Goal: Transaction & Acquisition: Purchase product/service

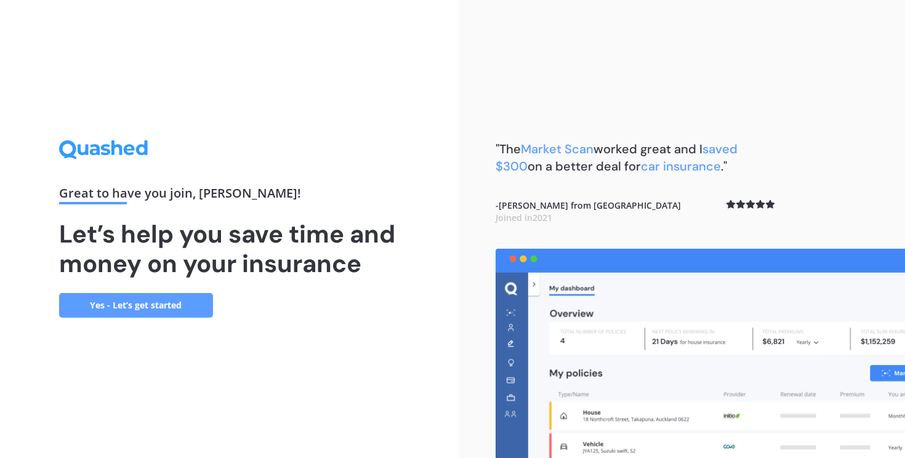
click at [153, 307] on link "Yes - Let’s get started" at bounding box center [136, 305] width 154 height 25
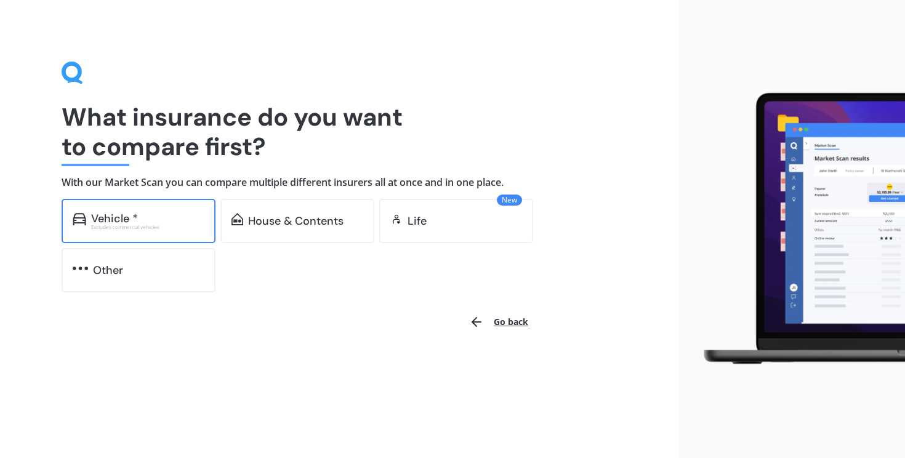
click at [166, 227] on div "Excludes commercial vehicles" at bounding box center [147, 227] width 113 height 5
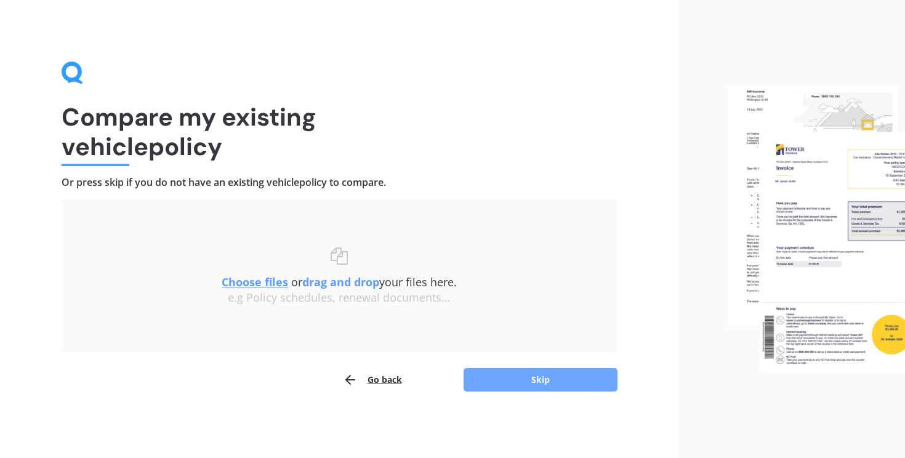
click at [529, 368] on button "Skip" at bounding box center [541, 379] width 154 height 23
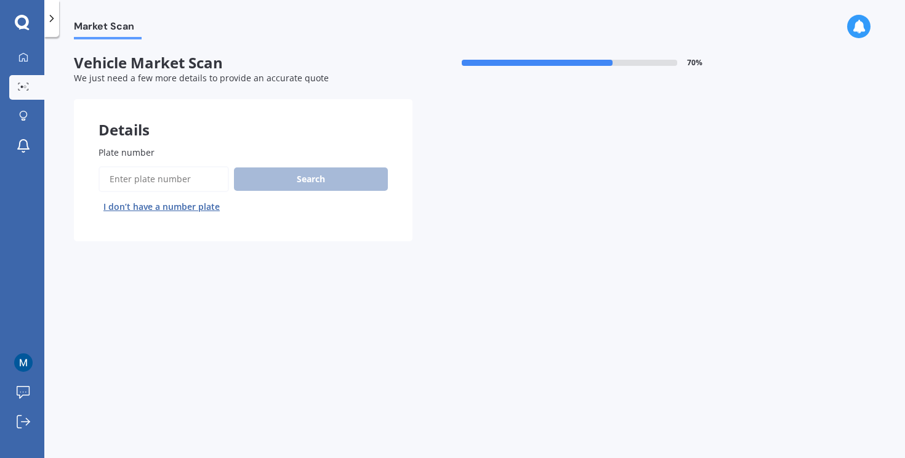
click at [126, 183] on input "Plate number" at bounding box center [164, 179] width 131 height 26
click at [186, 206] on button "I don’t have a number plate" at bounding box center [162, 207] width 126 height 20
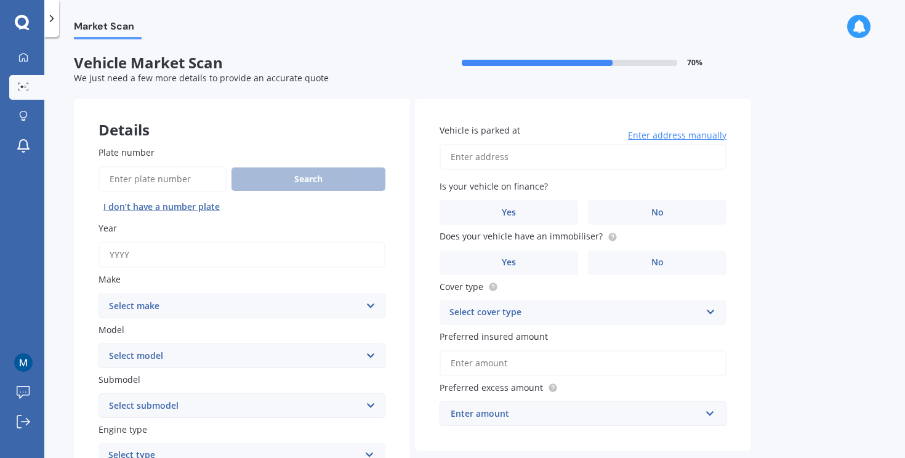
click at [195, 264] on input "Year" at bounding box center [242, 255] width 287 height 26
type input "2016"
click at [221, 312] on select "Select make AC ALFA ROMEO ASTON [PERSON_NAME] AUDI AUSTIN BEDFORD Bentley BMW B…" at bounding box center [242, 306] width 287 height 25
select select "TOYOTA"
click at [99, 294] on select "Select make AC ALFA ROMEO ASTON [PERSON_NAME] AUDI AUSTIN BEDFORD Bentley BMW B…" at bounding box center [242, 306] width 287 height 25
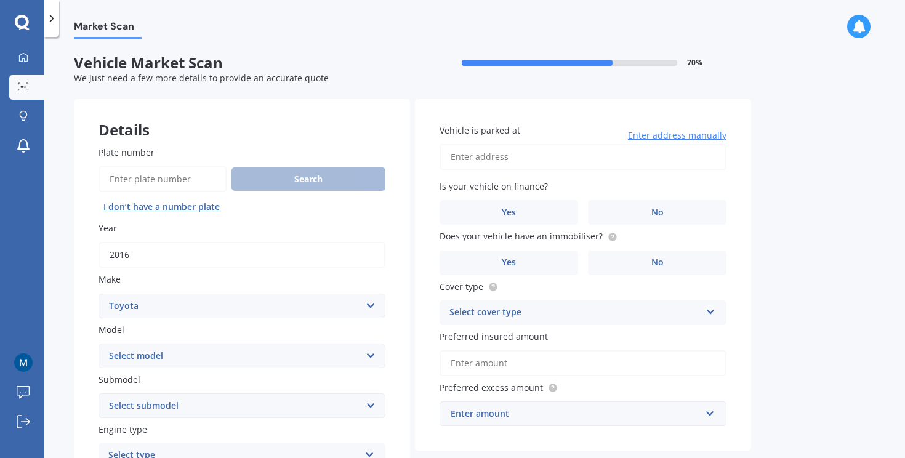
click at [200, 362] on select "Select model" at bounding box center [242, 356] width 287 height 25
select select "AVENSIS"
click at [99, 344] on select "Select model 4 Runner 86 [PERSON_NAME] Alphard Altezza Aqua Aristo Aurion Auris…" at bounding box center [242, 356] width 287 height 25
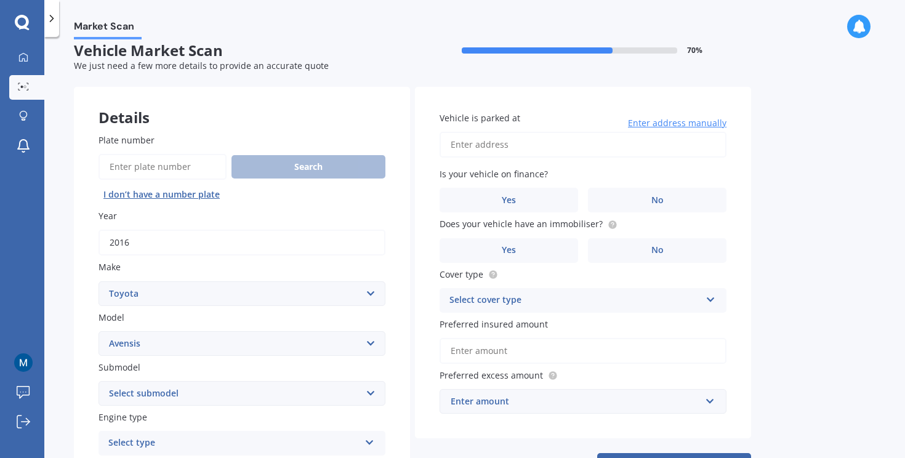
click at [213, 390] on select "Select submodel (All other) 2.4 MPV Verso" at bounding box center [242, 393] width 287 height 25
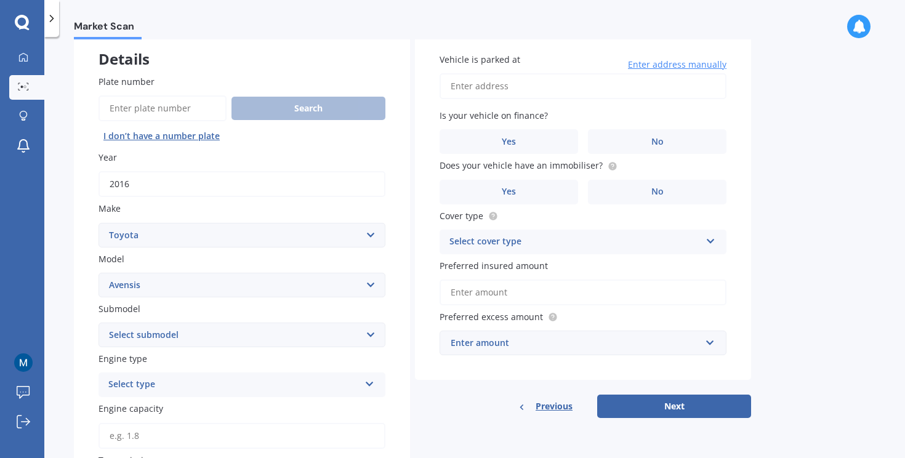
scroll to position [79, 0]
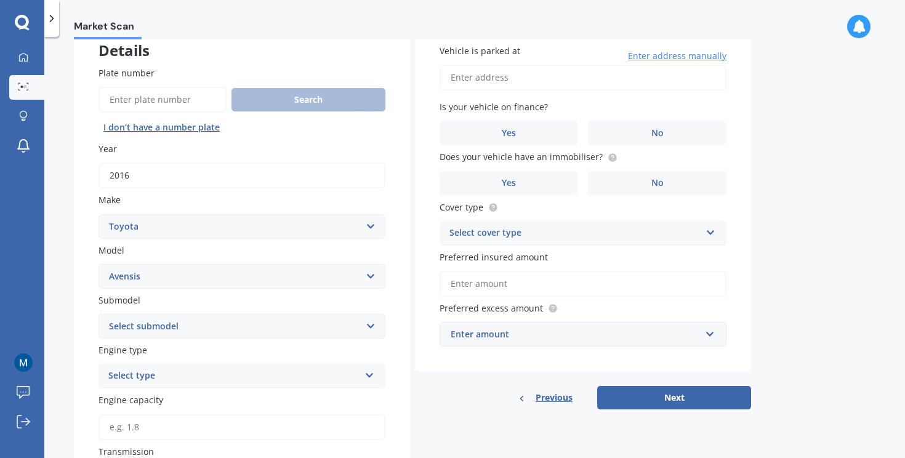
click at [145, 375] on div "Select type" at bounding box center [233, 376] width 251 height 15
click at [170, 292] on div "Petrol" at bounding box center [242, 286] width 286 height 22
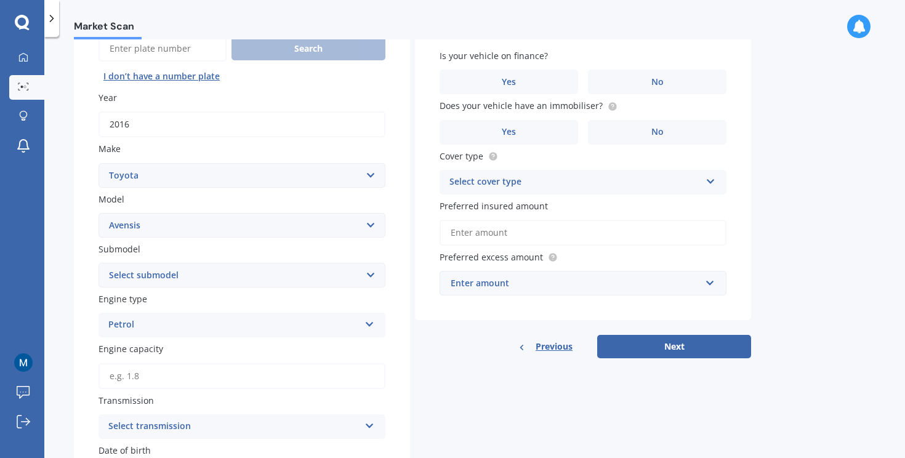
scroll to position [168, 0]
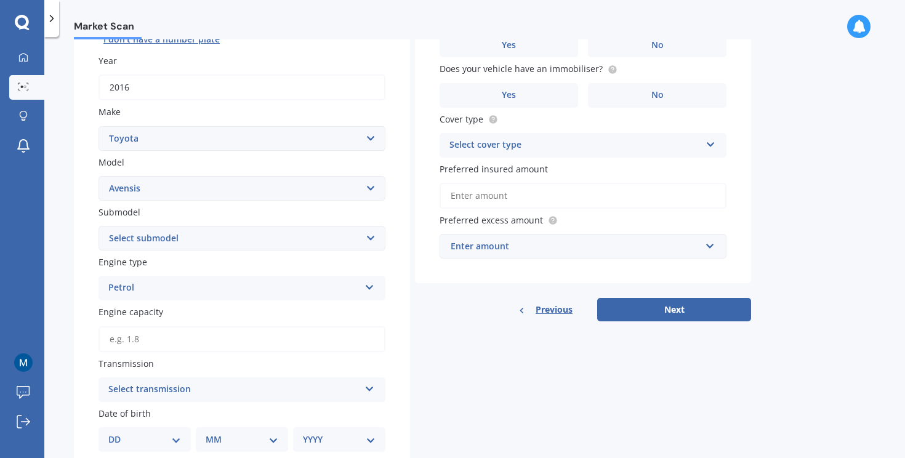
click at [165, 344] on input "Engine capacity" at bounding box center [242, 339] width 287 height 26
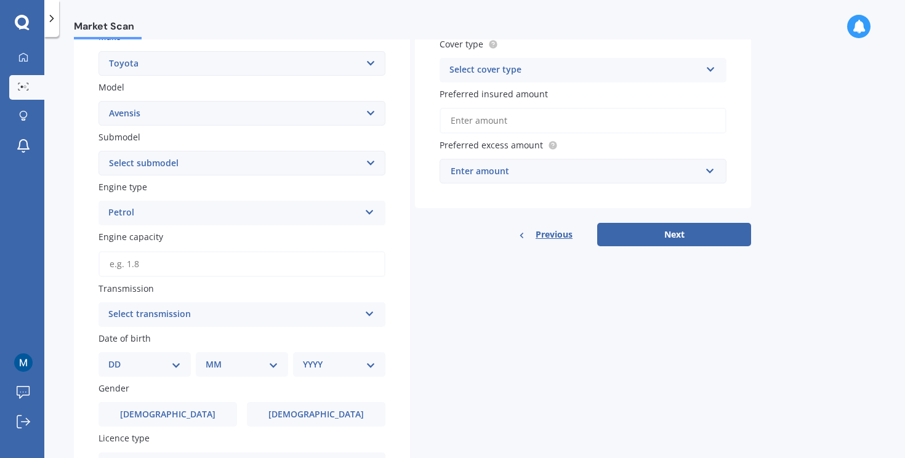
scroll to position [247, 0]
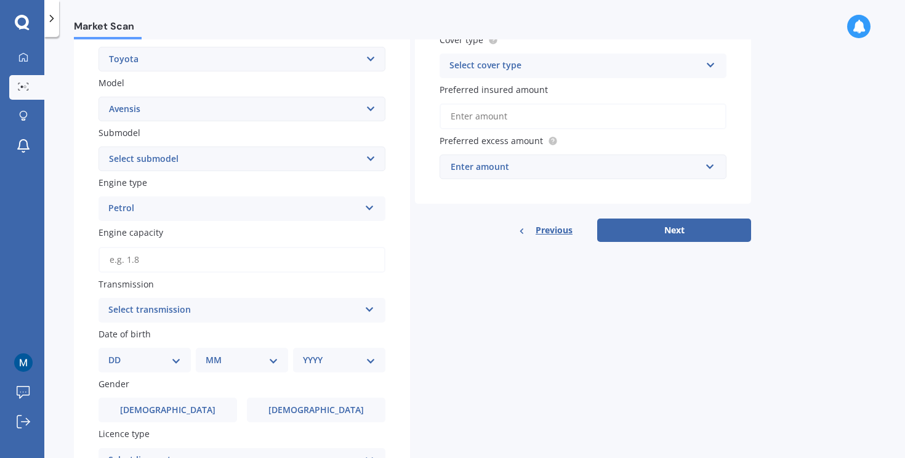
click at [217, 316] on div "Select transmission" at bounding box center [233, 310] width 251 height 15
click at [203, 338] on div "Auto" at bounding box center [242, 334] width 286 height 22
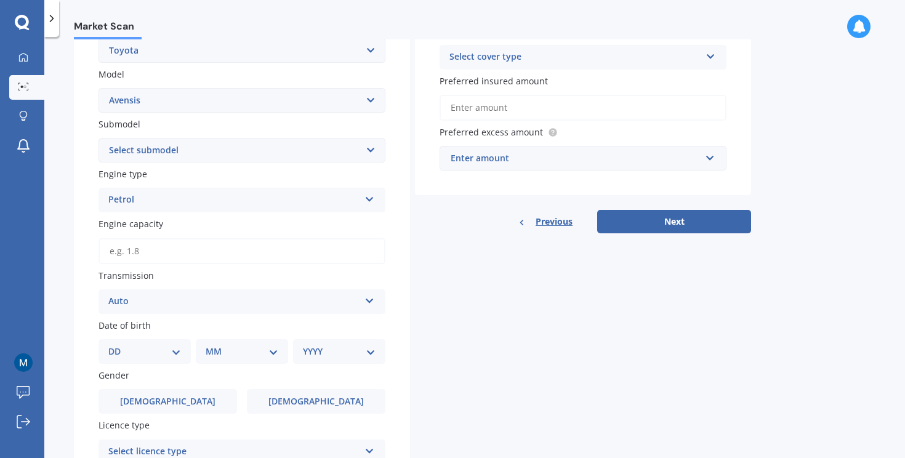
scroll to position [258, 0]
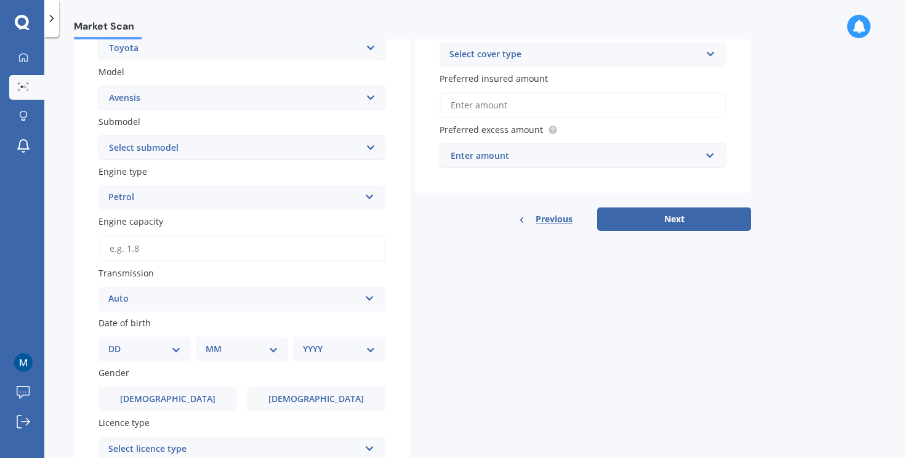
click at [181, 350] on div "DD 01 02 03 04 05 06 07 08 09 10 11 12 13 14 15 16 17 18 19 20 21 22 23 24 25 2…" at bounding box center [145, 349] width 92 height 25
click at [165, 355] on select "DD 01 02 03 04 05 06 07 08 09 10 11 12 13 14 15 16 17 18 19 20 21 22 23 24 25 2…" at bounding box center [144, 349] width 73 height 14
select select "14"
click at [118, 345] on select "DD 01 02 03 04 05 06 07 08 09 10 11 12 13 14 15 16 17 18 19 20 21 22 23 24 25 2…" at bounding box center [144, 349] width 73 height 14
click at [230, 352] on select "MM 01 02 03 04 05 06 07 08 09 10 11 12" at bounding box center [242, 349] width 73 height 14
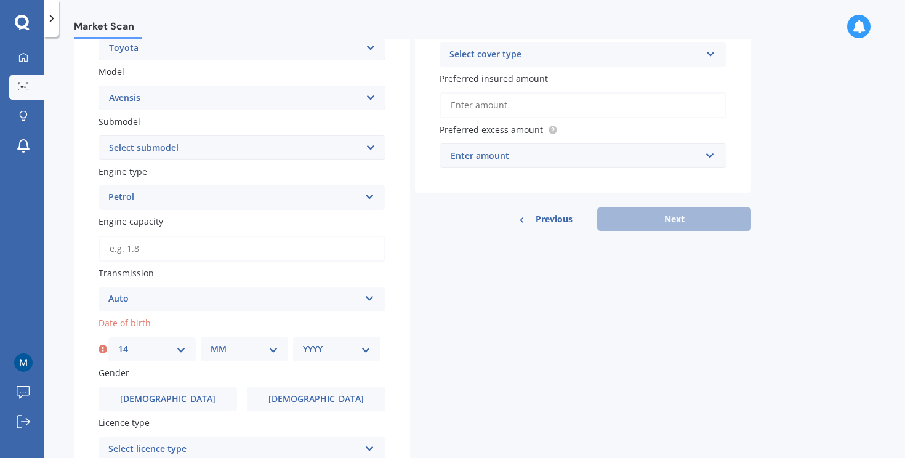
select select "02"
click at [211, 345] on select "MM 01 02 03 04 05 06 07 08 09 10 11 12" at bounding box center [245, 349] width 68 height 14
click at [320, 354] on select "YYYY 2025 2024 2023 2022 2021 2020 2019 2018 2017 2016 2015 2014 2013 2012 2011…" at bounding box center [337, 349] width 68 height 14
select select "1975"
click at [303, 345] on select "YYYY 2025 2024 2023 2022 2021 2020 2019 2018 2017 2016 2015 2014 2013 2012 2011…" at bounding box center [337, 349] width 68 height 14
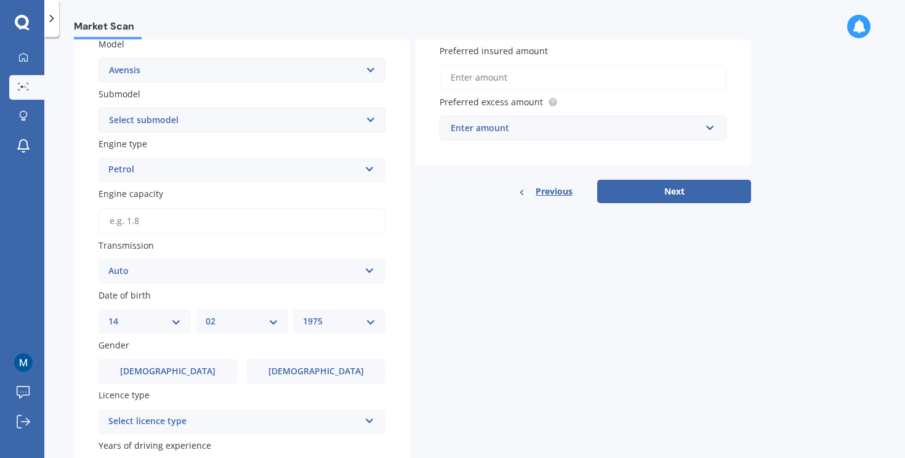
scroll to position [301, 0]
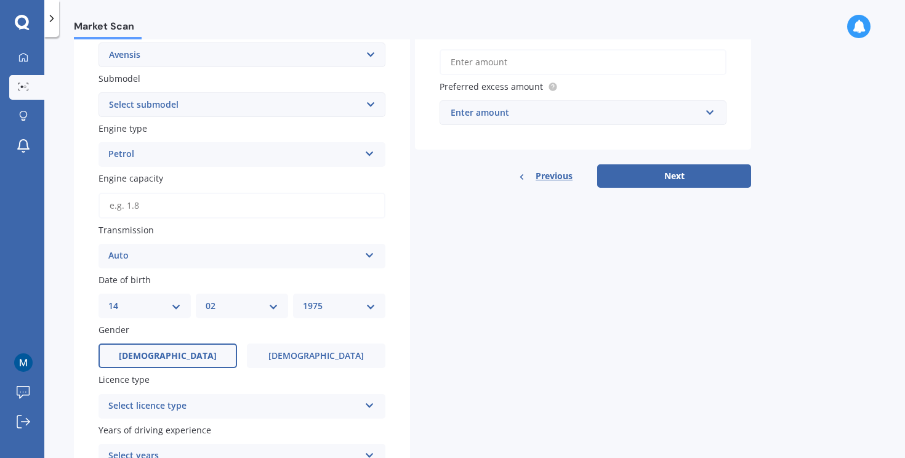
click at [223, 368] on label "[DEMOGRAPHIC_DATA]" at bounding box center [168, 356] width 139 height 25
click at [0, 0] on input "[DEMOGRAPHIC_DATA]" at bounding box center [0, 0] width 0 height 0
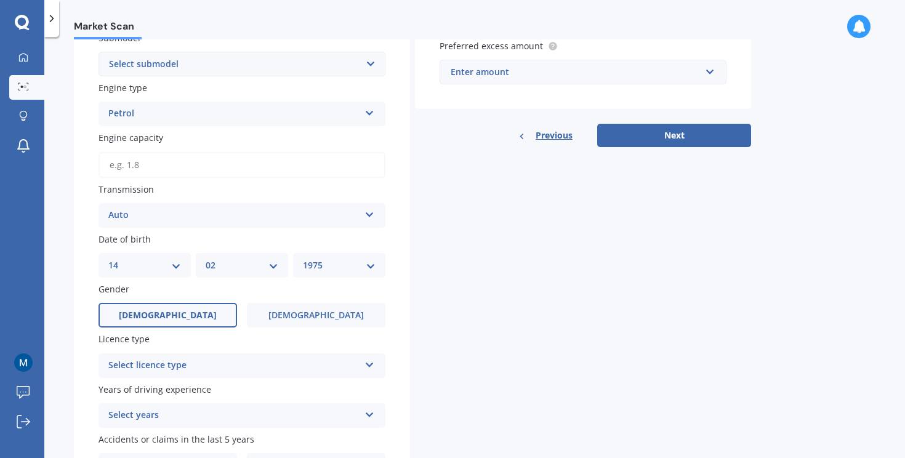
scroll to position [361, 0]
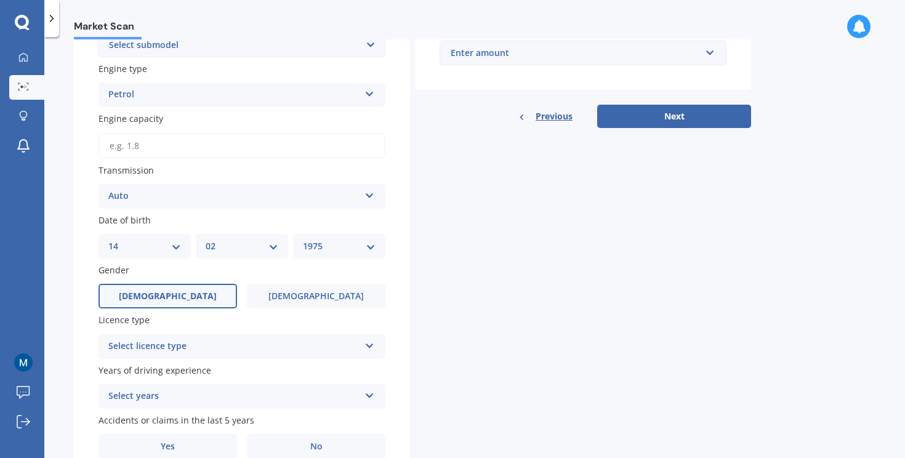
click at [250, 349] on div "Select licence type" at bounding box center [233, 346] width 251 height 15
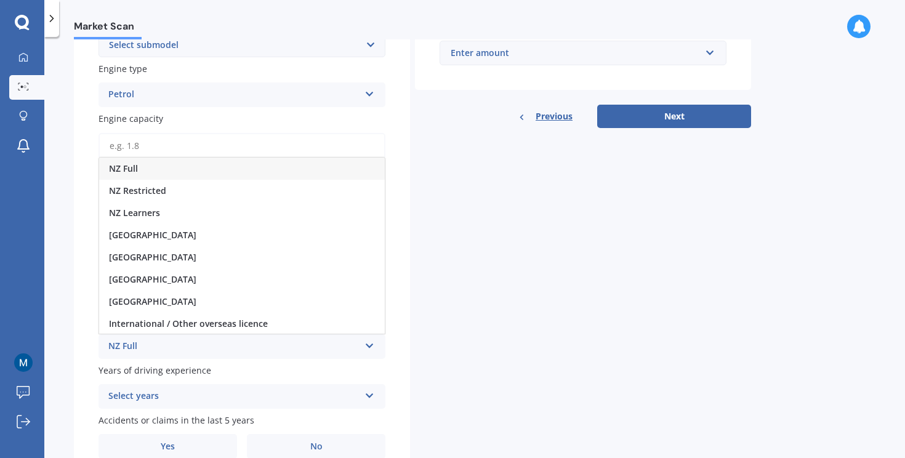
click at [158, 172] on div "NZ Full" at bounding box center [242, 169] width 286 height 22
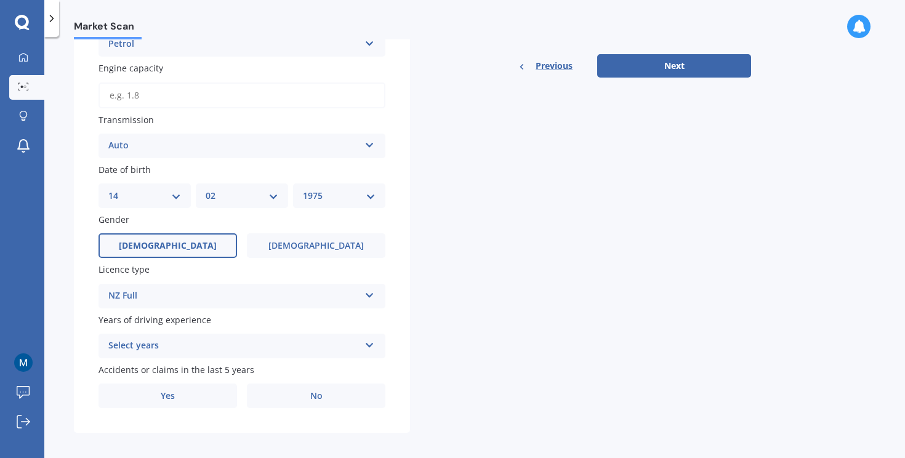
scroll to position [422, 0]
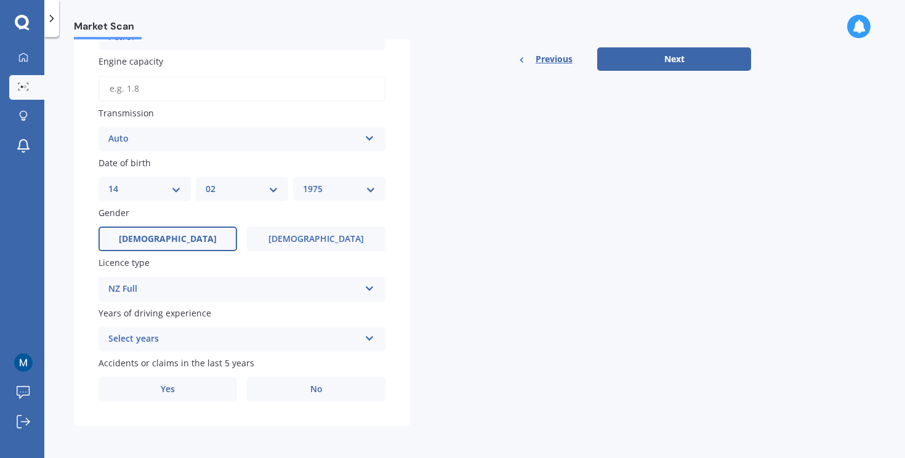
click at [185, 336] on div "Select years" at bounding box center [233, 339] width 251 height 15
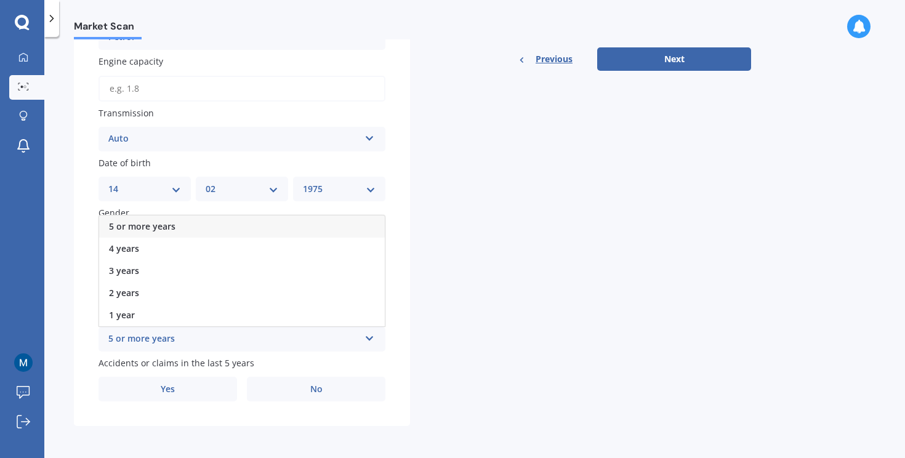
click at [174, 226] on span "5 or more years" at bounding box center [142, 227] width 67 height 12
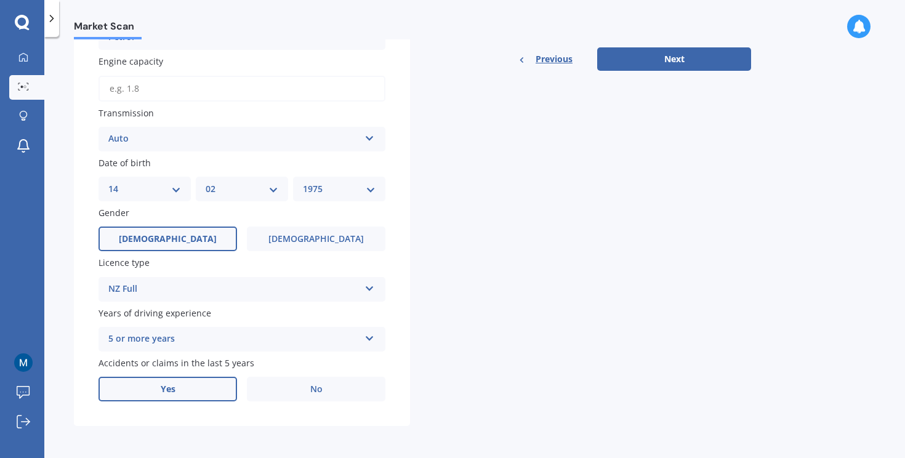
click at [189, 392] on label "Yes" at bounding box center [168, 389] width 139 height 25
click at [0, 0] on input "Yes" at bounding box center [0, 0] width 0 height 0
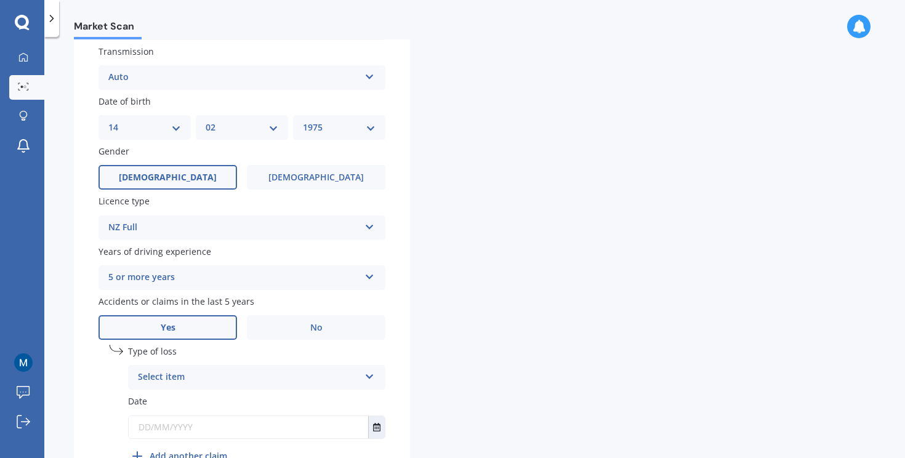
scroll to position [483, 0]
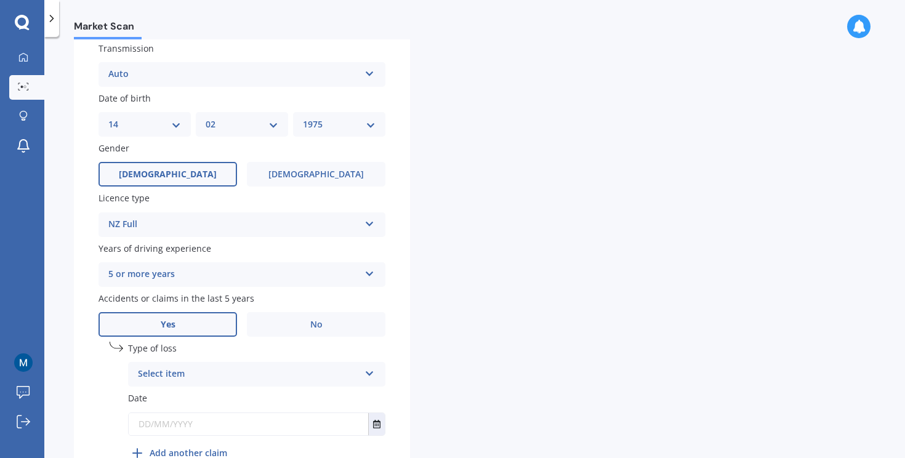
click at [208, 378] on div "Select item" at bounding box center [249, 374] width 222 height 15
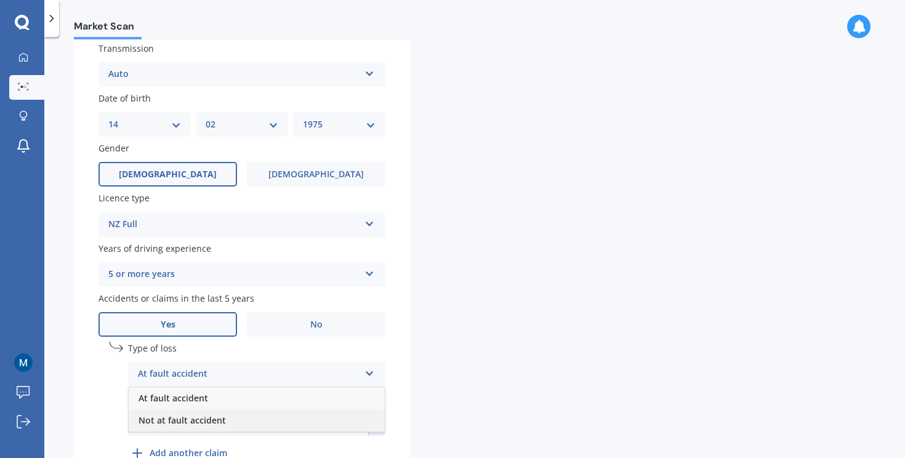
click at [209, 420] on span "Not at fault accident" at bounding box center [182, 421] width 87 height 12
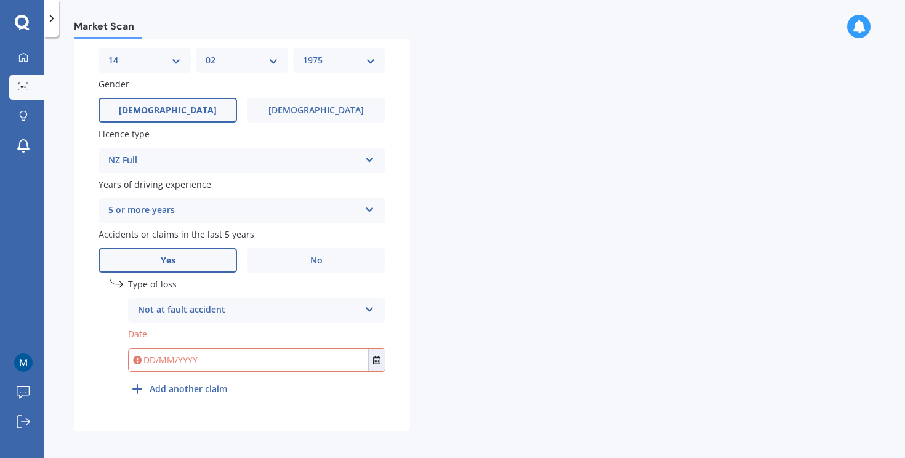
scroll to position [556, 0]
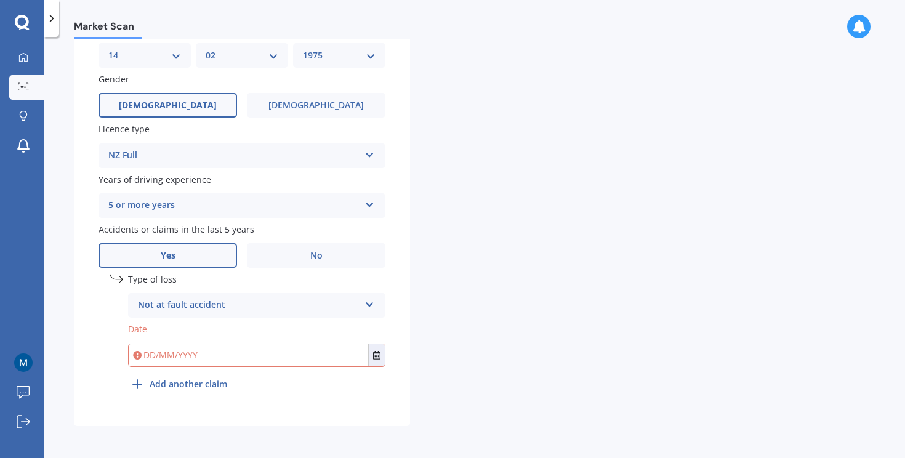
click at [146, 361] on input "text" at bounding box center [249, 355] width 240 height 22
click at [378, 361] on button "Select date" at bounding box center [376, 355] width 17 height 22
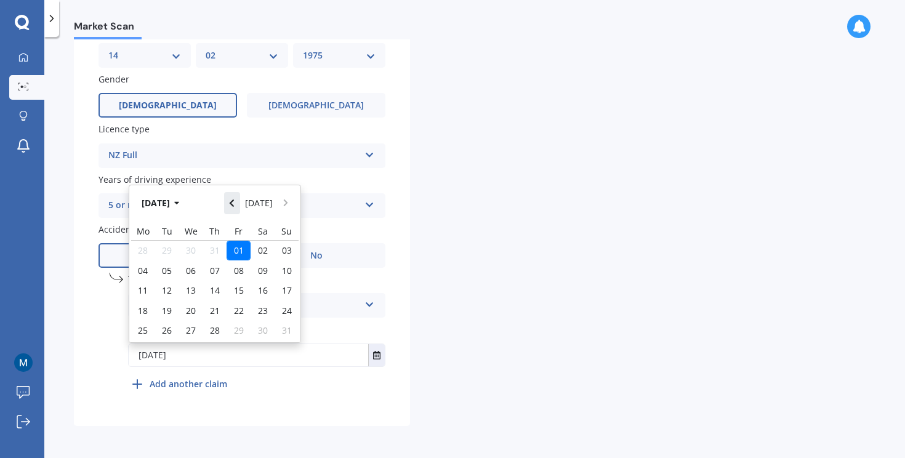
click at [234, 206] on icon "Navigate back" at bounding box center [232, 203] width 4 height 7
click at [214, 290] on span "17" at bounding box center [215, 291] width 10 height 12
type input "[DATE]"
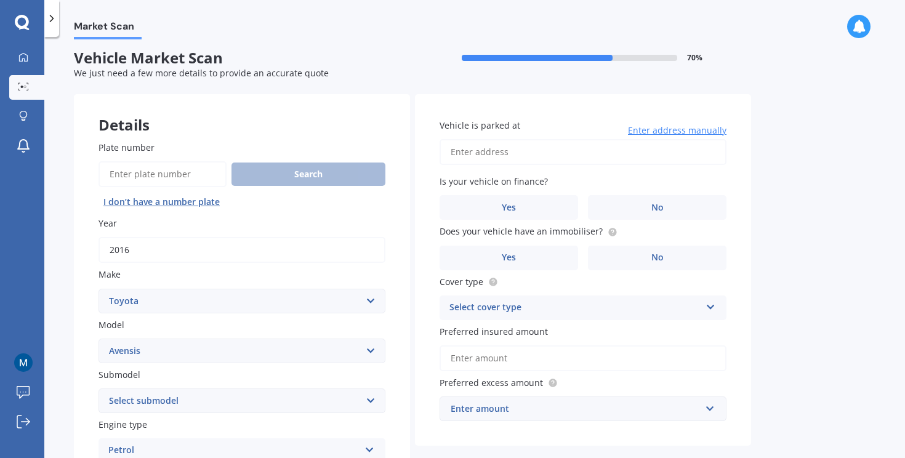
scroll to position [1, 0]
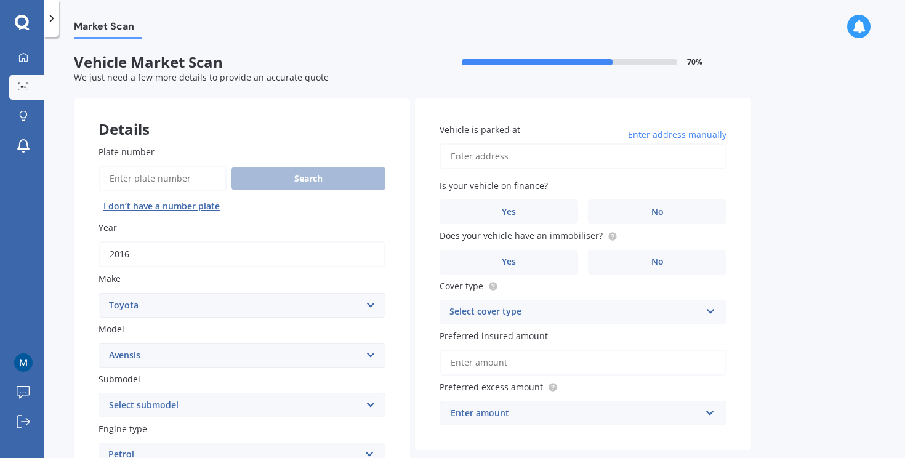
click at [529, 156] on input "Vehicle is parked at" at bounding box center [583, 157] width 287 height 26
type input "[STREET_ADDRESS] [GEOGRAPHIC_DATA] [GEOGRAPHIC_DATA][PERSON_NAME], Other (Non U…"
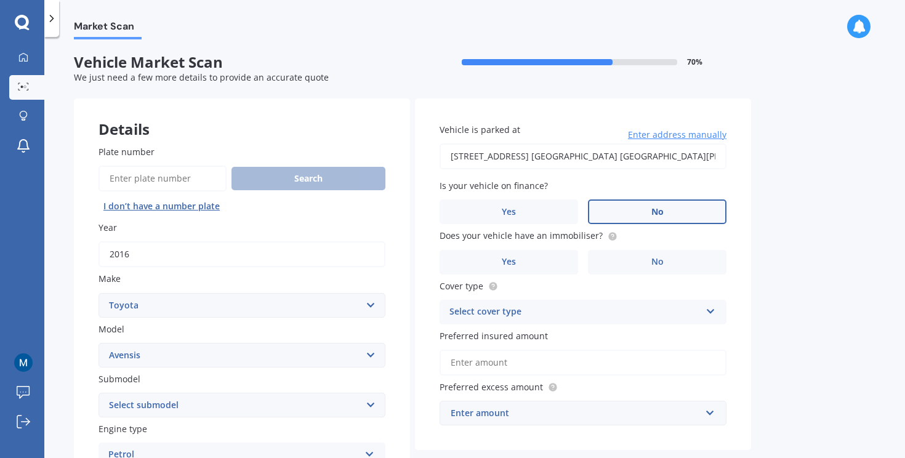
click at [625, 207] on label "No" at bounding box center [657, 212] width 139 height 25
click at [0, 0] on input "No" at bounding box center [0, 0] width 0 height 0
click at [648, 262] on label "No" at bounding box center [657, 262] width 139 height 25
click at [0, 0] on input "No" at bounding box center [0, 0] width 0 height 0
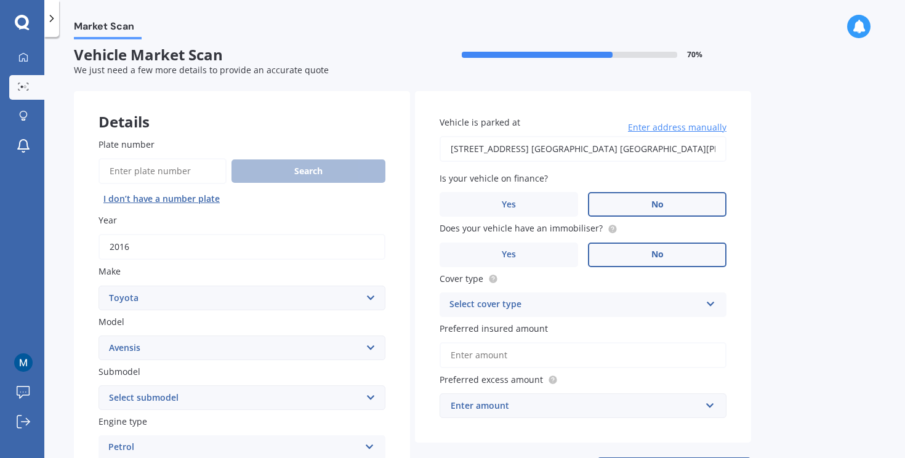
click at [565, 308] on div "Select cover type" at bounding box center [575, 305] width 251 height 15
click at [537, 328] on div "Comprehensive" at bounding box center [583, 329] width 286 height 22
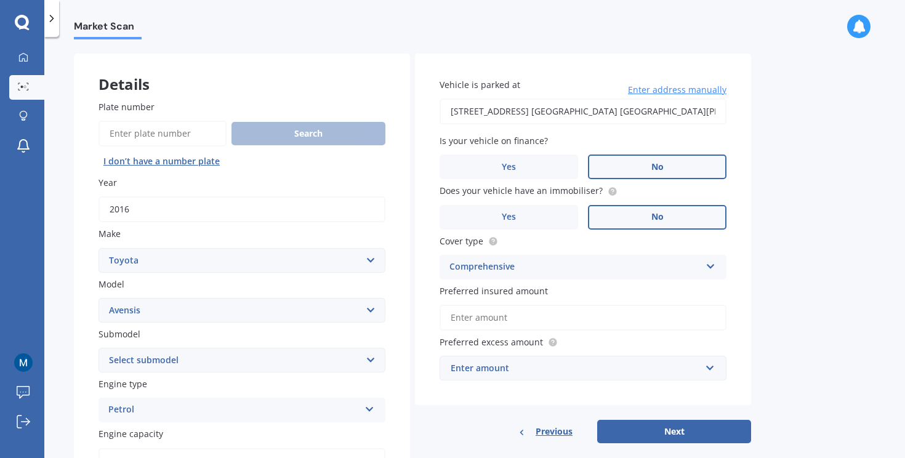
scroll to position [70, 0]
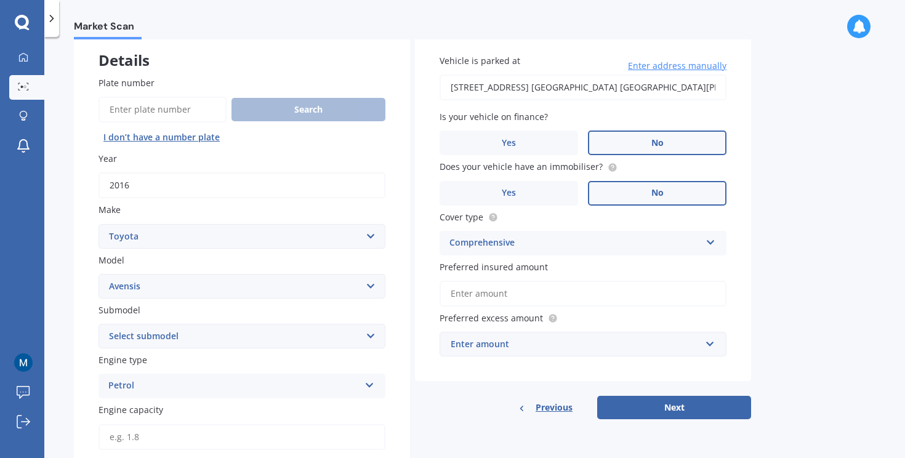
click at [516, 297] on input "Preferred insured amount" at bounding box center [583, 294] width 287 height 26
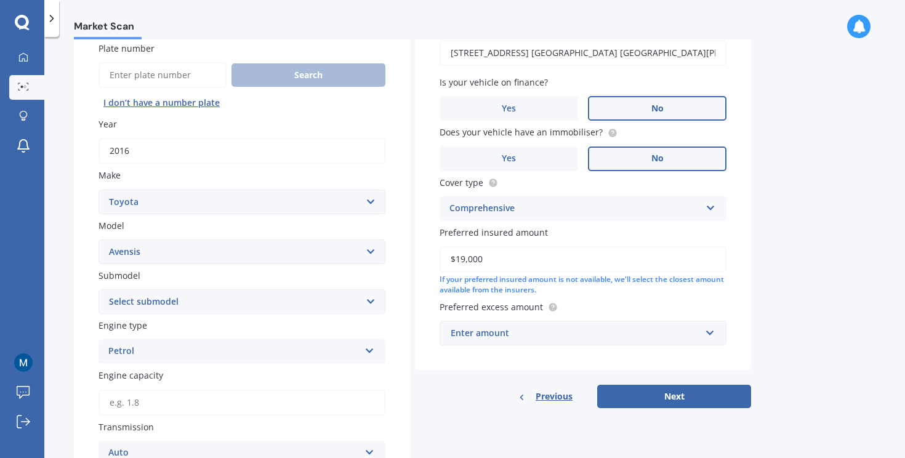
scroll to position [121, 0]
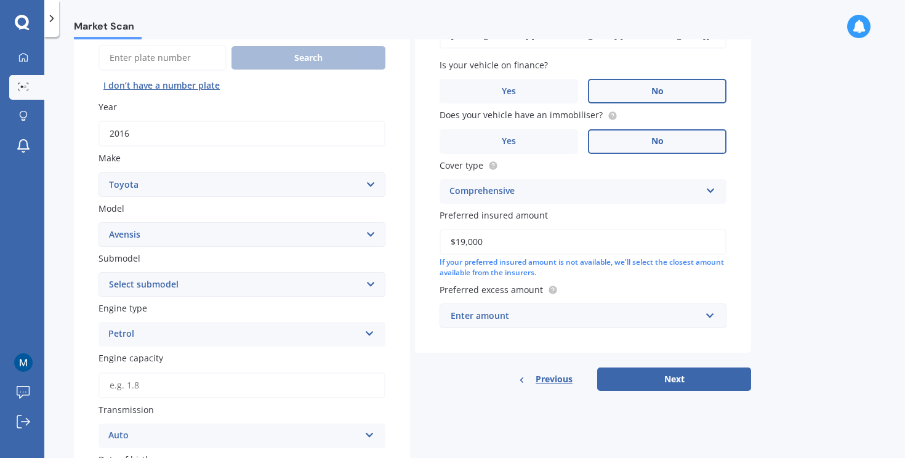
type input "$19,000"
click at [538, 323] on div "Enter amount" at bounding box center [576, 316] width 250 height 14
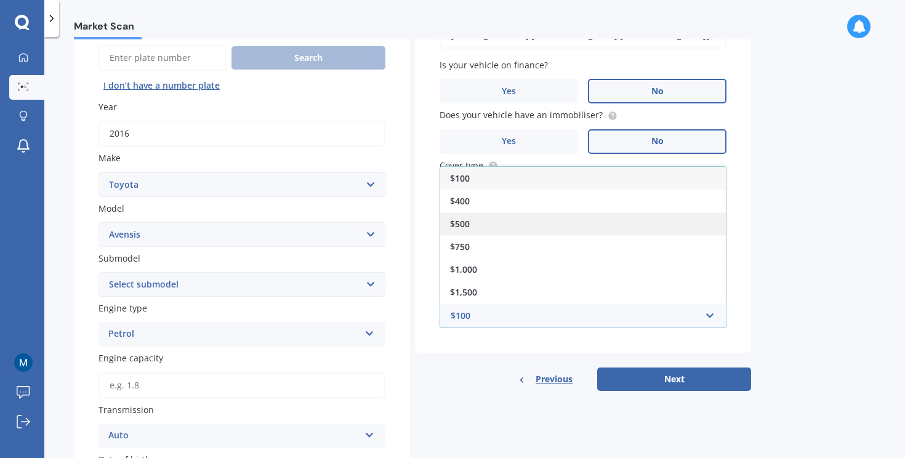
click at [476, 224] on div "$500" at bounding box center [583, 224] width 286 height 23
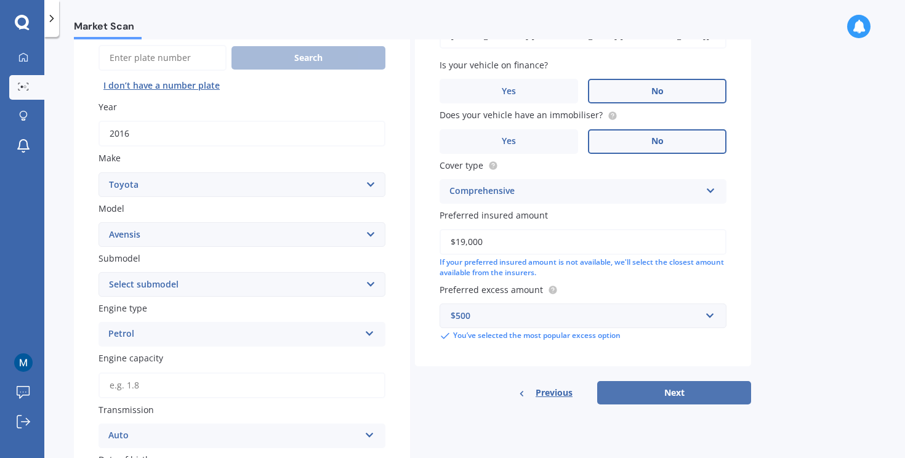
click at [679, 399] on button "Next" at bounding box center [674, 392] width 154 height 23
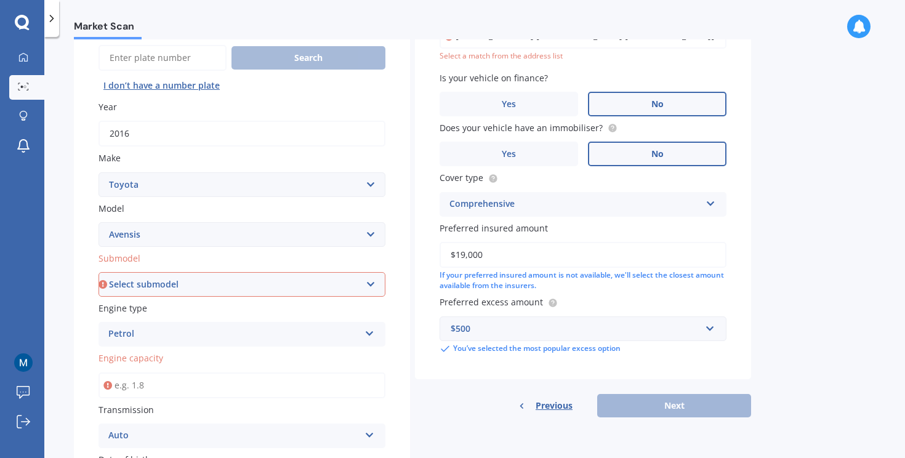
click at [231, 288] on select "Select submodel (All other) 2.4 MPV Verso" at bounding box center [242, 284] width 287 height 25
select select "(ALL OTHER)"
click at [99, 273] on select "Select submodel (All other) 2.4 MPV Verso" at bounding box center [242, 284] width 287 height 25
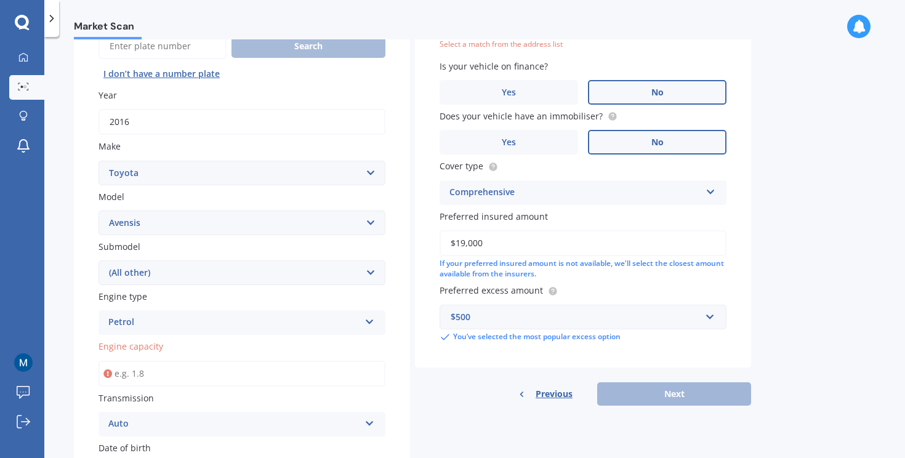
click at [181, 373] on input "Engine capacity" at bounding box center [242, 374] width 287 height 26
type input "2.0"
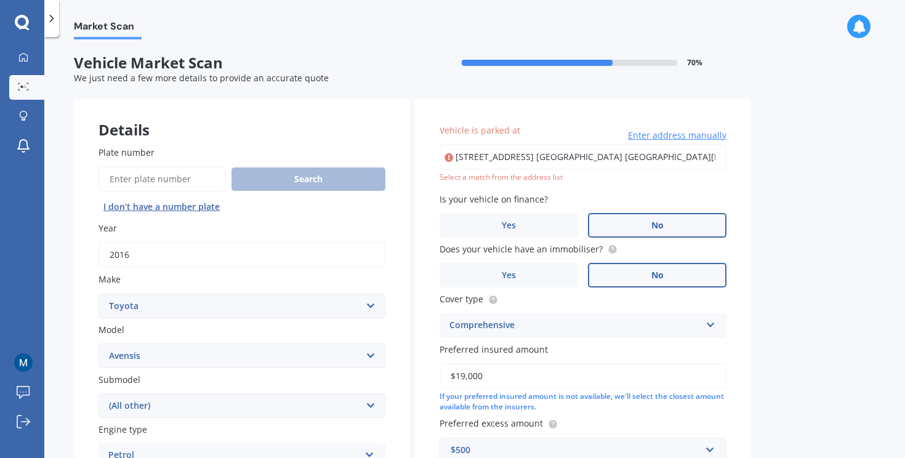
scroll to position [0, 59]
click at [501, 155] on input "[STREET_ADDRESS] [GEOGRAPHIC_DATA] [GEOGRAPHIC_DATA][PERSON_NAME], Other (Non U…" at bounding box center [583, 157] width 287 height 26
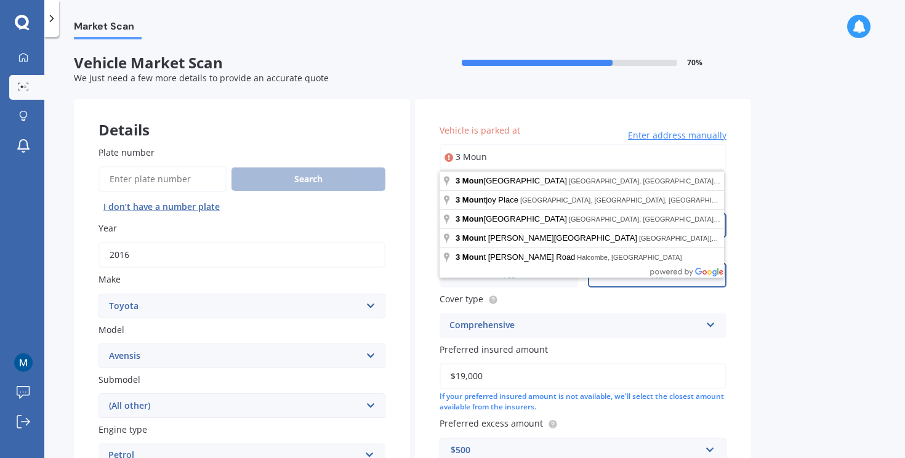
type input "[STREET_ADDRESS] [GEOGRAPHIC_DATA] [GEOGRAPHIC_DATA][PERSON_NAME], Other (Non U…"
click at [617, 159] on input "[STREET_ADDRESS] [GEOGRAPHIC_DATA] [GEOGRAPHIC_DATA][PERSON_NAME], Other (Non U…" at bounding box center [583, 157] width 287 height 26
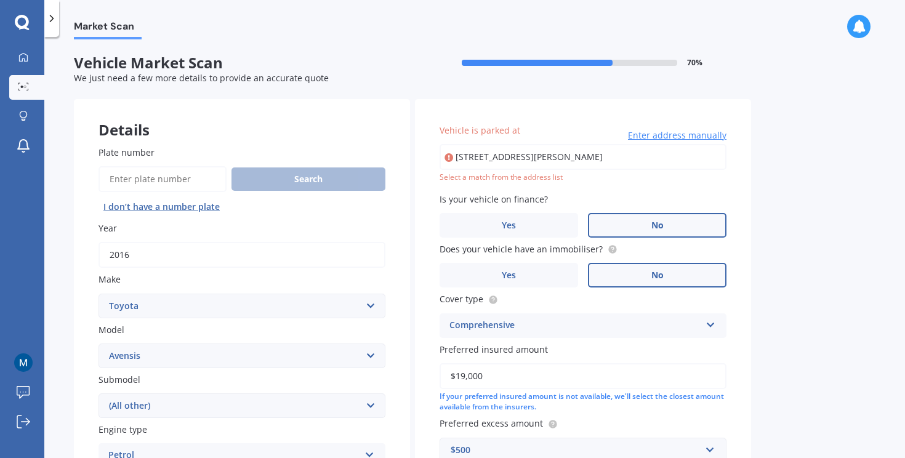
type input "[STREET_ADDRESS][PERSON_NAME]"
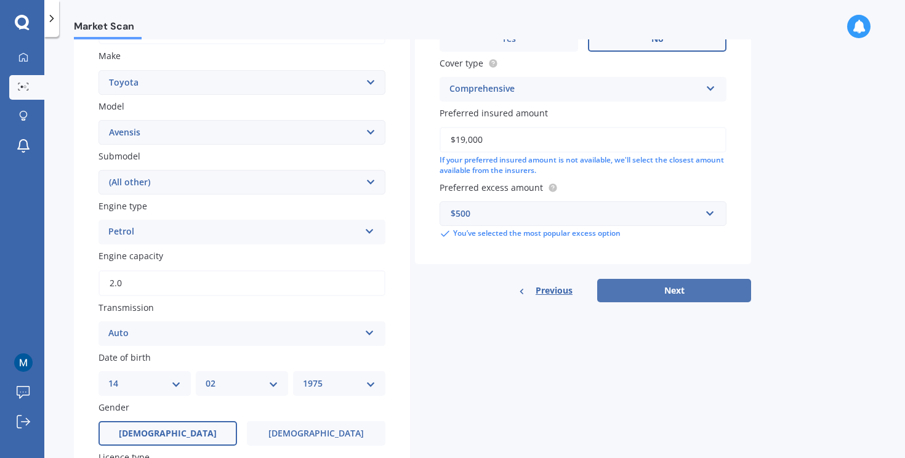
click at [721, 294] on button "Next" at bounding box center [674, 290] width 154 height 23
select select "14"
select select "02"
select select "1975"
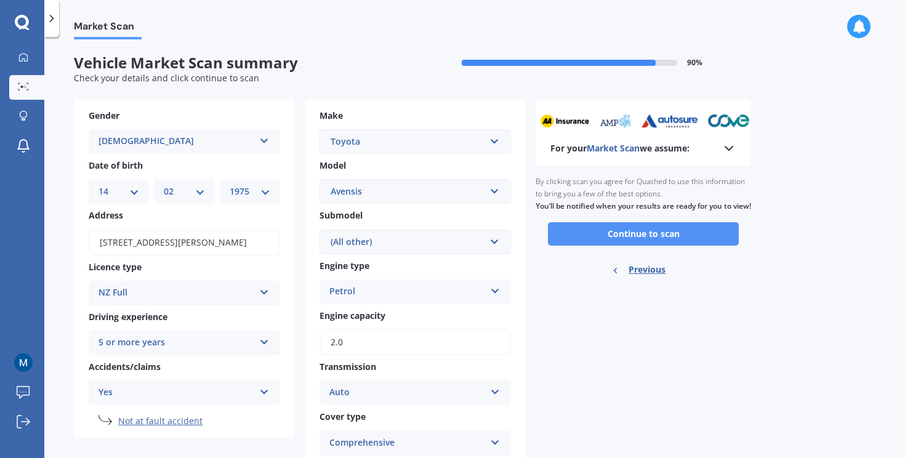
click at [620, 245] on button "Continue to scan" at bounding box center [643, 233] width 191 height 23
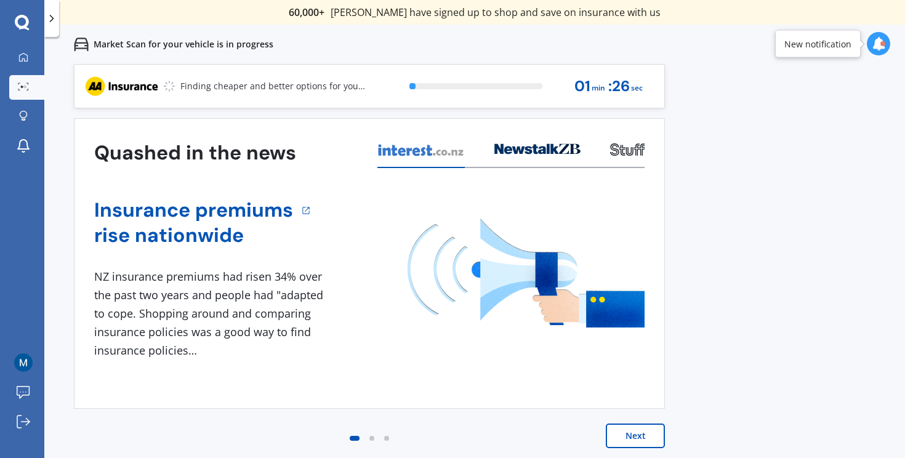
click at [638, 438] on button "Next" at bounding box center [635, 436] width 59 height 25
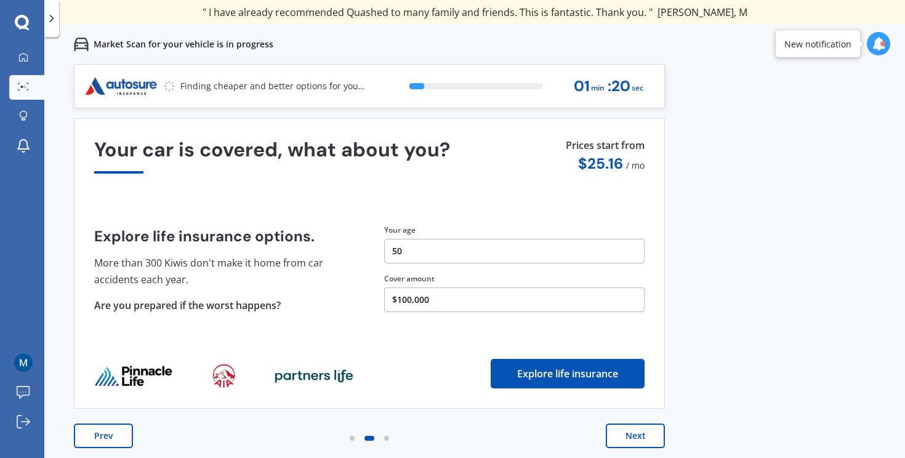
click at [638, 438] on button "Next" at bounding box center [635, 436] width 59 height 25
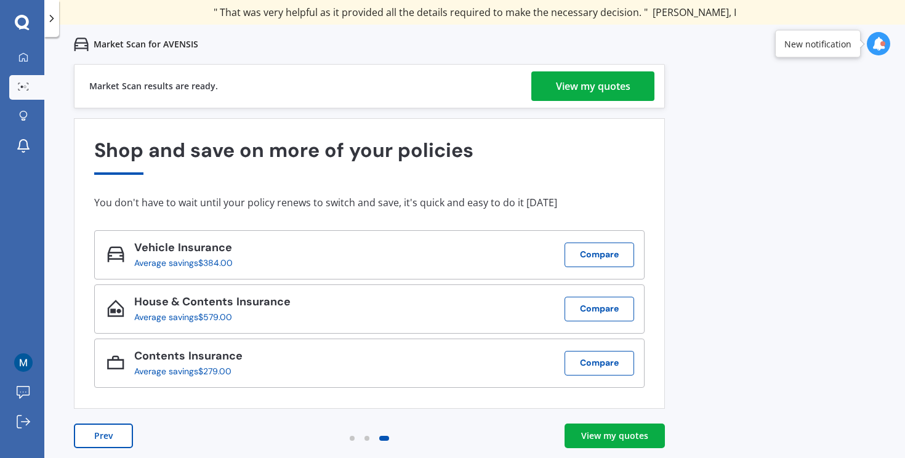
click at [603, 89] on div "View my quotes" at bounding box center [593, 86] width 75 height 30
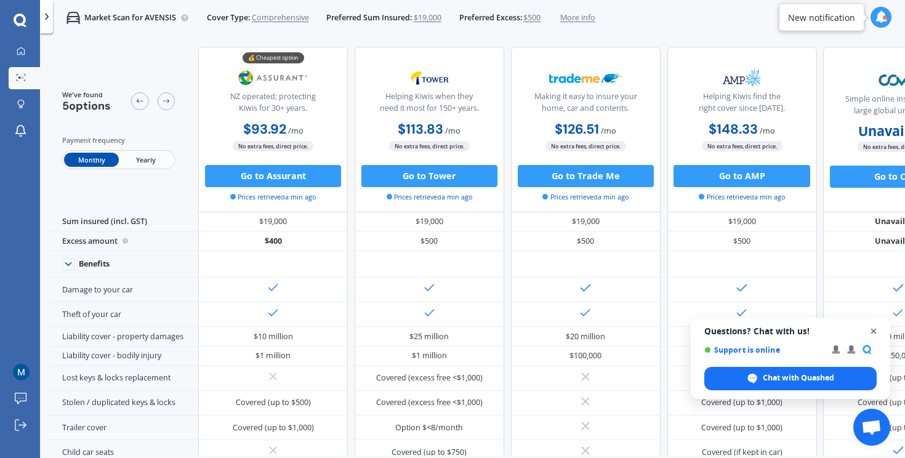
click at [872, 331] on span "Open chat" at bounding box center [874, 331] width 15 height 15
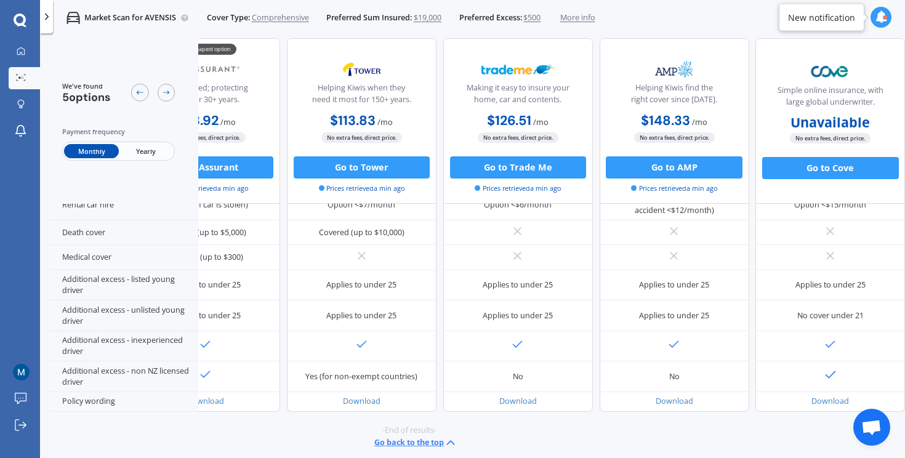
scroll to position [0, 81]
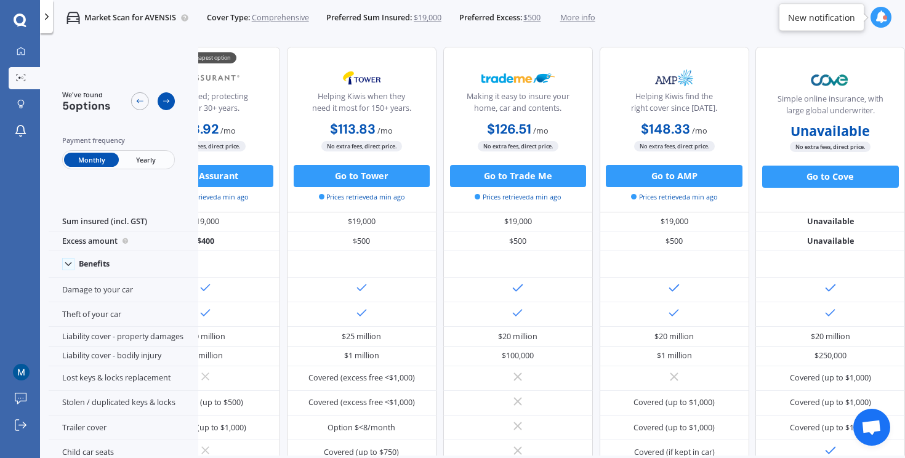
click at [166, 105] on icon at bounding box center [166, 101] width 9 height 9
click at [166, 104] on icon at bounding box center [166, 101] width 9 height 9
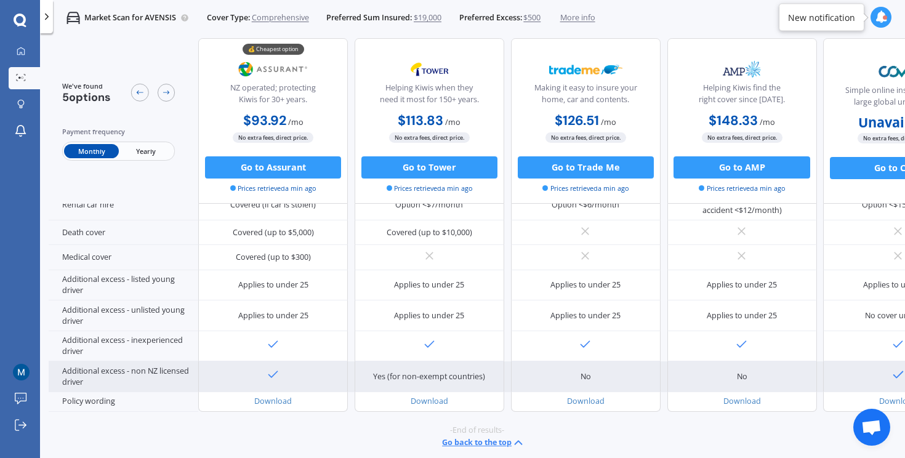
scroll to position [0, 0]
